Goal: Task Accomplishment & Management: Use online tool/utility

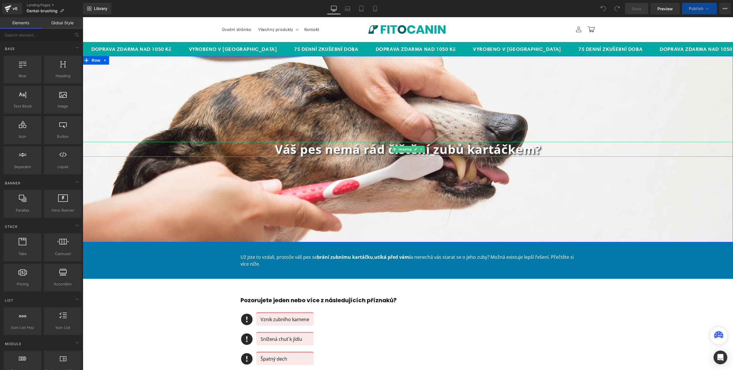
click at [362, 150] on b "Váš pes nemá rád čištění zubů kartáčkem?" at bounding box center [408, 149] width 266 height 16
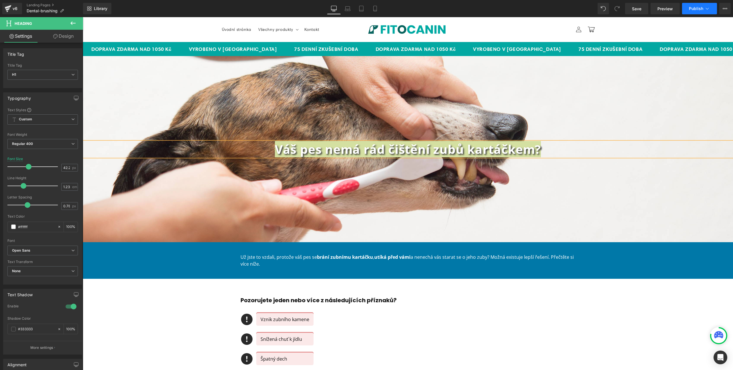
click at [707, 8] on icon at bounding box center [707, 9] width 6 height 6
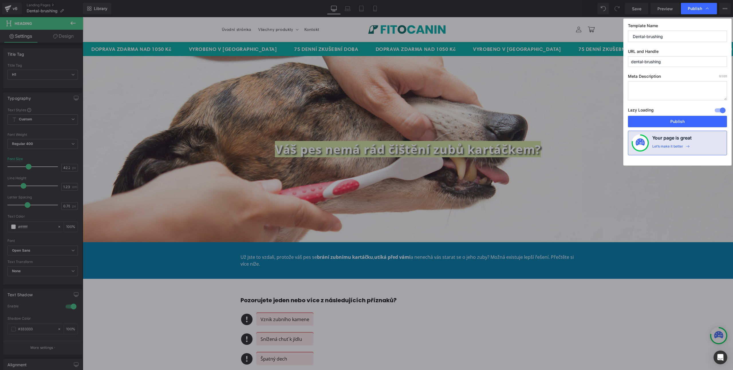
click at [671, 63] on input "dental-brushing" at bounding box center [677, 61] width 99 height 11
paste input "Váš pes nemá rád čištění zubů kartáčkem?"
click at [636, 62] on input "Váš pes nemá rád čištění zubů kartáčkem?" at bounding box center [677, 61] width 99 height 11
click at [659, 62] on input "vaš-pes-nemá-rád-čištění-zubů-kartáčkem" at bounding box center [677, 61] width 99 height 11
click at [664, 62] on input "vaš-pes-nema-rád-čištění-zubů-kartáčkem" at bounding box center [677, 61] width 99 height 11
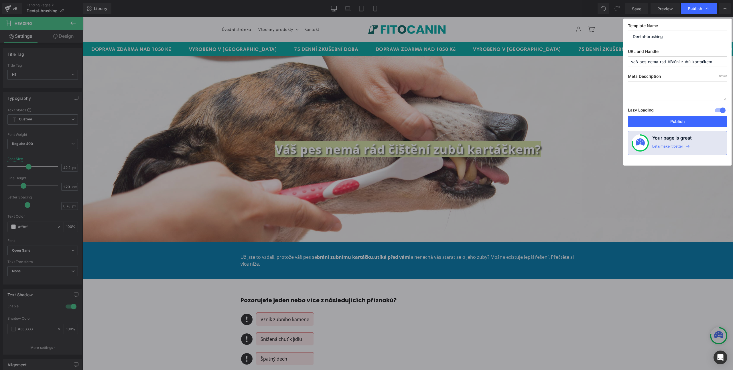
click at [636, 62] on input "vaš-pes-nema-rsd-čištění-zubů-kartáčkem" at bounding box center [677, 61] width 99 height 11
click at [666, 62] on input "vas-pes-nema-rsd-čištění-zubů-kartáčkem" at bounding box center [677, 61] width 99 height 11
click at [670, 63] on input "vas-pes-nema-rad-čištění-zubů-kartáčkem" at bounding box center [677, 61] width 99 height 11
click at [677, 62] on input "vas-pes-nema-rad-čištění-zubů-kartáčkem" at bounding box center [677, 61] width 99 height 11
click at [682, 62] on input "vas-pes-nema-rad-čištení-zubů-kartáčkem" at bounding box center [677, 61] width 99 height 11
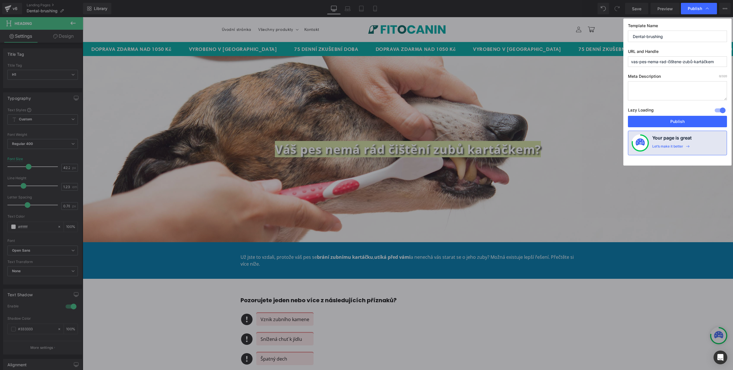
click at [683, 59] on input "vas-pes-nema-rad-čištene-zubů-kartáčkem" at bounding box center [677, 61] width 99 height 11
click at [692, 62] on input "vas-pes-nema-rad-čišteni-zubů-kartáčkem" at bounding box center [677, 61] width 99 height 11
click at [703, 63] on input "vas-pes-nema-rad-čišteni-zubu-kartáčkem" at bounding box center [677, 61] width 99 height 11
type input "vas-pes-nema-rad-čišteni-zubu-[GEOGRAPHIC_DATA]"
click at [682, 121] on button "Publish" at bounding box center [677, 121] width 99 height 11
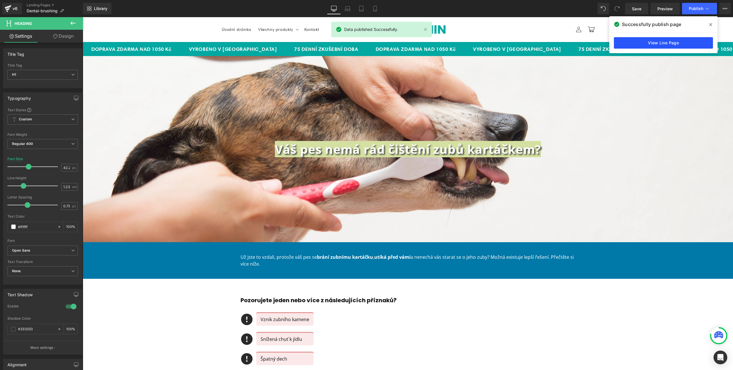
click at [688, 38] on link "View Live Page" at bounding box center [663, 42] width 99 height 11
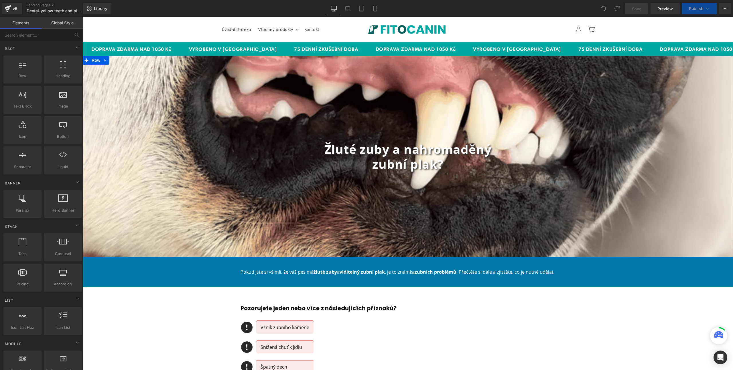
click at [324, 149] on b "Žluté zuby a nahromaděný" at bounding box center [407, 149] width 167 height 16
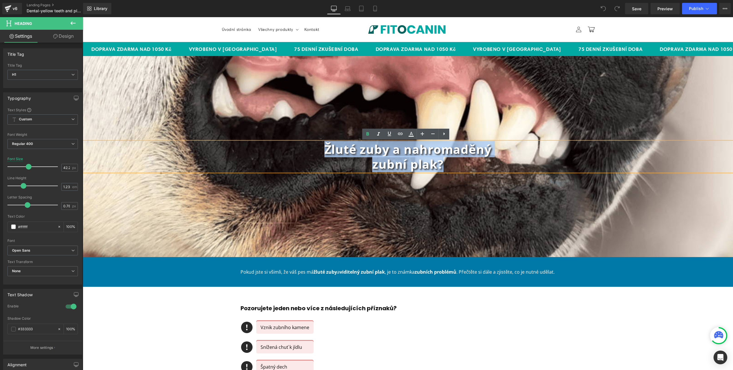
drag, startPoint x: 317, startPoint y: 149, endPoint x: 451, endPoint y: 167, distance: 134.9
click at [451, 167] on div "Žluté zuby a nahromaděný zubní plak?" at bounding box center [408, 157] width 650 height 30
copy div "Žluté zuby a nahromaděný zubní plak?"
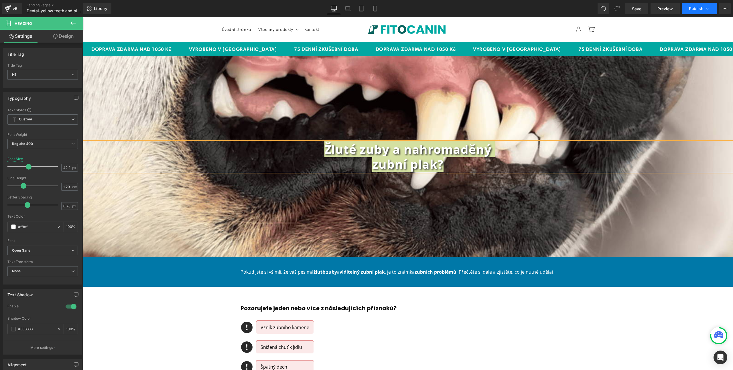
click at [710, 7] on button "Publish" at bounding box center [699, 8] width 35 height 11
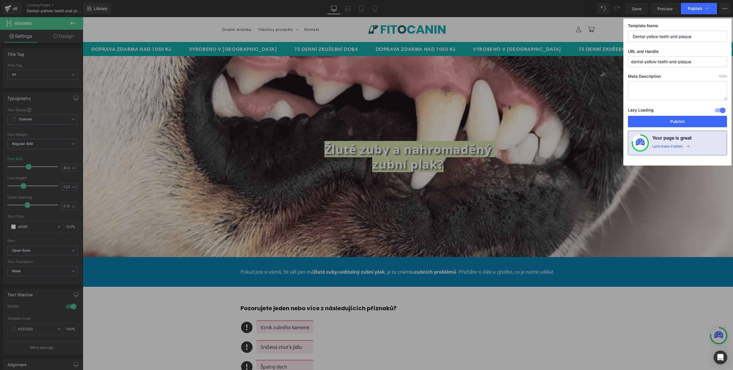
click at [676, 59] on input "dental-yellow-teeth-and-plaque" at bounding box center [677, 61] width 99 height 11
paste input "Žluté zuby a zubní plak"
type input "žluté-zuby-a-zubní-plak"
click at [669, 124] on button "Publish" at bounding box center [677, 121] width 99 height 11
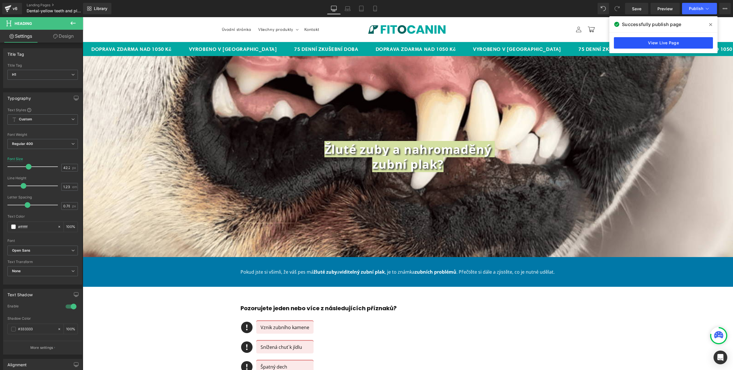
click at [678, 41] on link "View Live Page" at bounding box center [663, 42] width 99 height 11
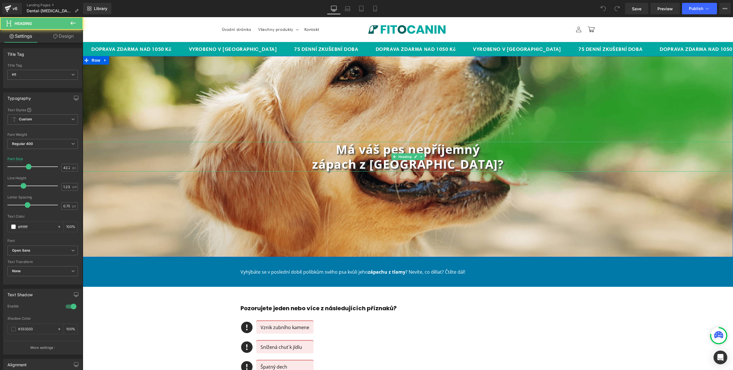
click at [382, 153] on b "Má váš pes nepříjemný" at bounding box center [408, 149] width 144 height 16
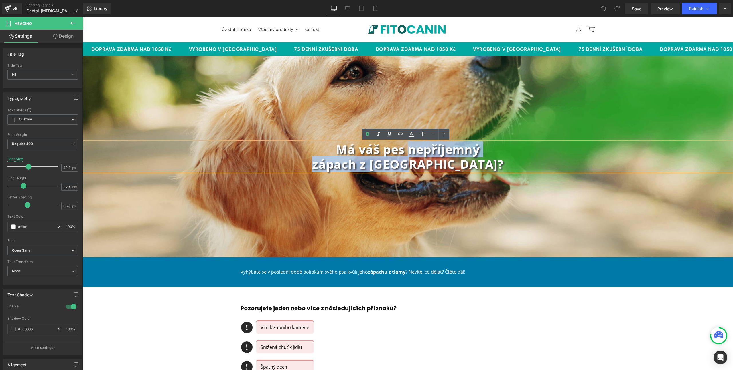
drag, startPoint x: 406, startPoint y: 150, endPoint x: 449, endPoint y: 165, distance: 45.6
click at [449, 165] on div "Má váš pes nepříjemný zápach z tlamy?" at bounding box center [408, 157] width 650 height 30
copy div "nepříjemný zápach z tlamy"
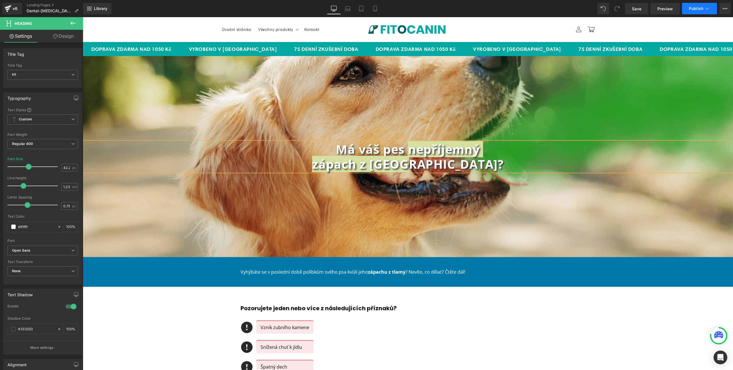
click at [707, 6] on icon at bounding box center [707, 9] width 6 height 6
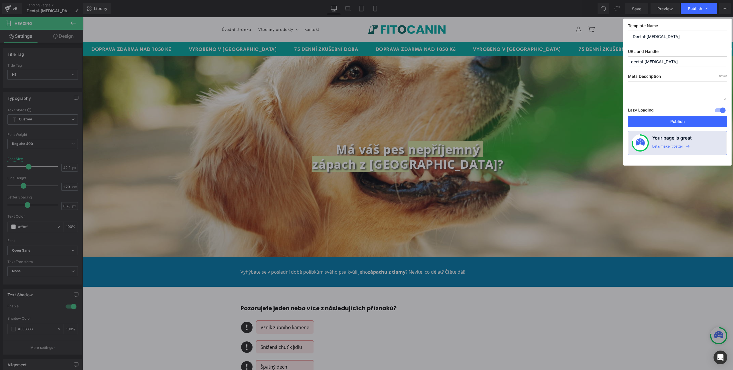
click at [672, 62] on input "dental-bad-breath" at bounding box center [677, 61] width 99 height 11
paste input "nepříjemný zápach z tlamy"
type input "nepříjemný--zápach-z-tlamy"
click at [670, 121] on button "Publish" at bounding box center [677, 121] width 99 height 11
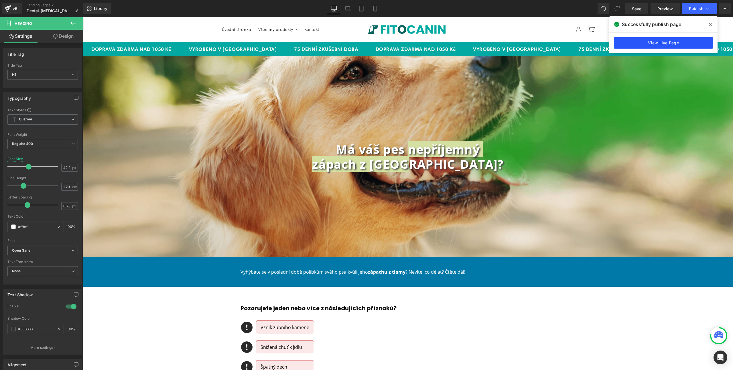
click at [666, 45] on link "View Live Page" at bounding box center [663, 42] width 99 height 11
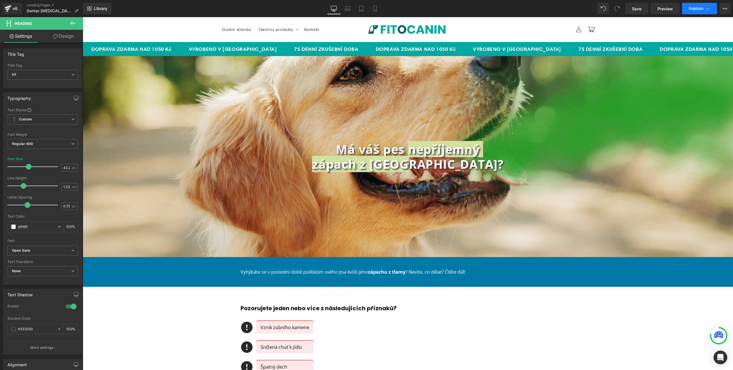
click at [710, 9] on icon at bounding box center [707, 9] width 6 height 6
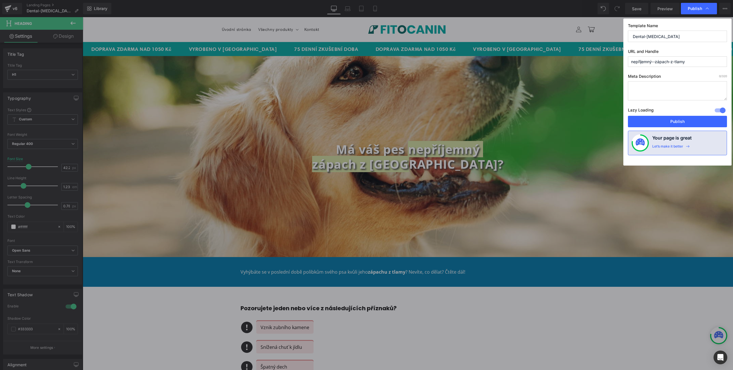
click at [639, 62] on input "nepříjemný--zápach-z-tlamy" at bounding box center [677, 61] width 99 height 11
click at [708, 62] on input "nepříjemný--zápach-z-tlamy" at bounding box center [677, 61] width 99 height 11
paste input "rijemny-za"
type input "neprijemny-zapach-z-tlamy"
click at [667, 123] on button "Publish" at bounding box center [677, 121] width 99 height 11
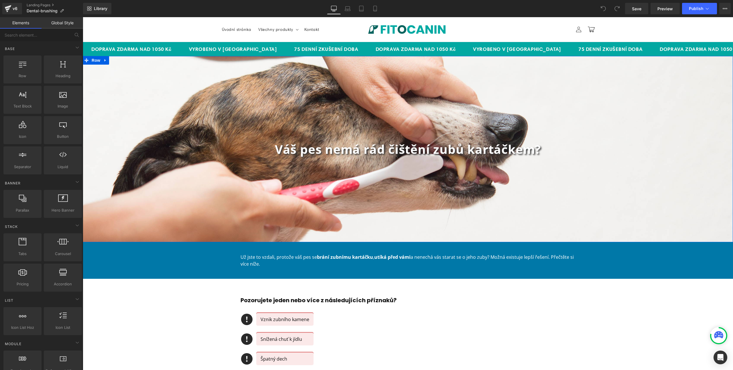
click at [691, 66] on div "Váš pes nemá rád čištění zubů kartáčkem? Heading Row" at bounding box center [408, 149] width 650 height 186
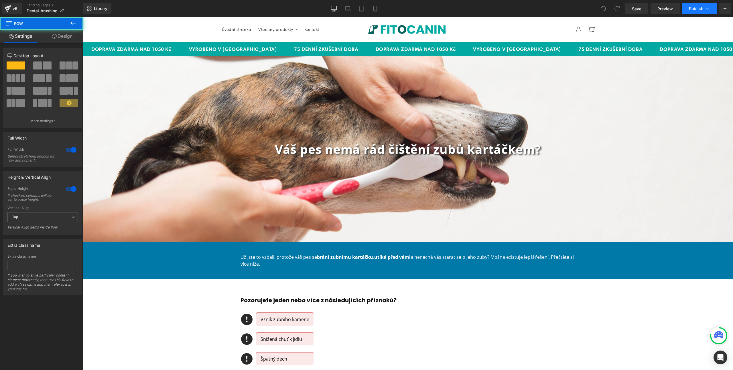
click at [705, 10] on icon at bounding box center [707, 9] width 6 height 6
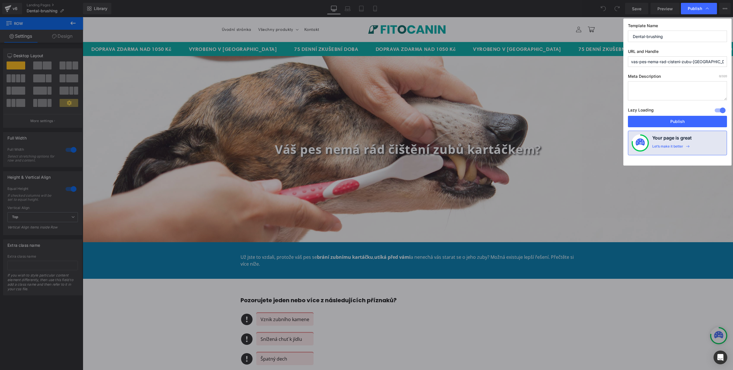
click at [670, 64] on input "vas-pes-nema-rad-cisteni-zubu-kartackem" at bounding box center [677, 61] width 99 height 11
paste input "pes-nesnasi-kartacek"
type input "pes-nesnasi-kartacek"
click at [675, 121] on button "Publish" at bounding box center [677, 121] width 99 height 11
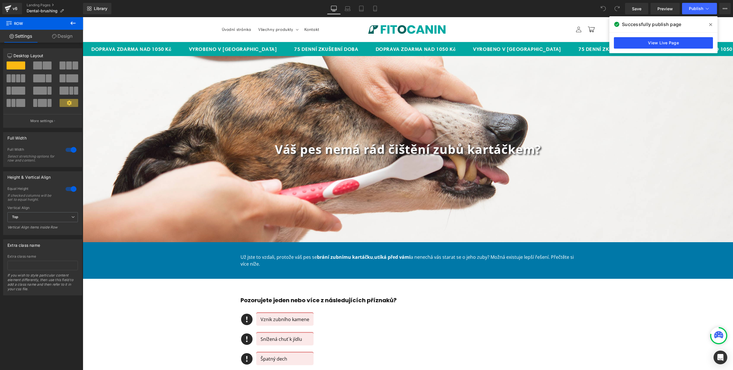
click at [637, 42] on link "View Live Page" at bounding box center [663, 42] width 99 height 11
